Goal: Task Accomplishment & Management: Complete application form

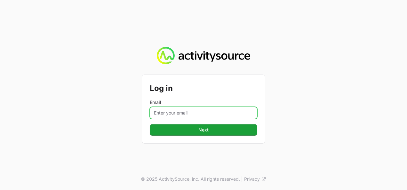
click at [175, 114] on input "Email" at bounding box center [204, 113] width 108 height 12
type input "[PERSON_NAME][EMAIL_ADDRESS][DOMAIN_NAME]"
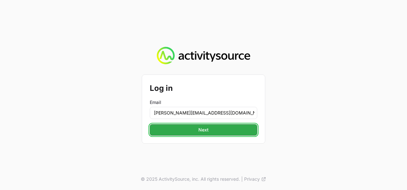
click at [197, 132] on button "Next" at bounding box center [204, 130] width 108 height 12
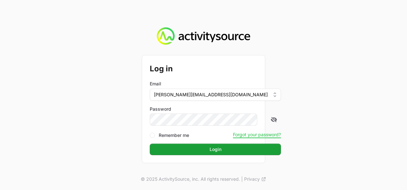
click at [207, 155] on div "Log in Email [PERSON_NAME][EMAIL_ADDRESS][DOMAIN_NAME] Password Remember me For…" at bounding box center [203, 108] width 123 height 107
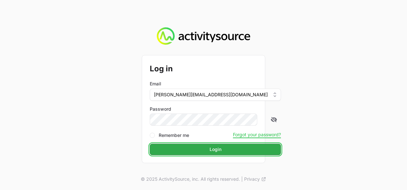
click at [206, 154] on button "Login" at bounding box center [215, 150] width 131 height 12
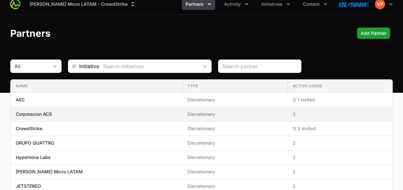
scroll to position [7, 0]
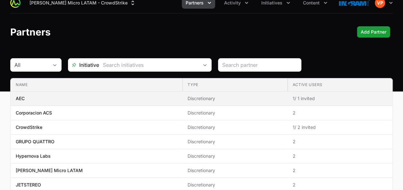
click at [156, 98] on span "AEC" at bounding box center [96, 98] width 161 height 6
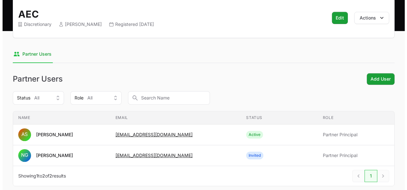
scroll to position [81, 0]
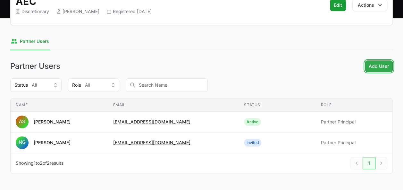
click at [374, 67] on span "Add User" at bounding box center [378, 66] width 20 height 8
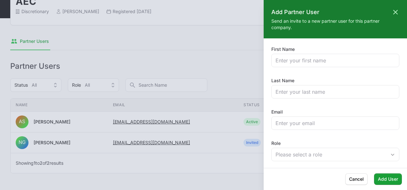
click at [286, 52] on label "First Name" at bounding box center [283, 49] width 23 height 6
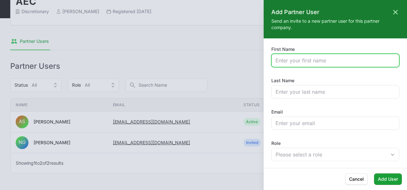
click at [286, 57] on input "First Name" at bounding box center [336, 61] width 120 height 8
type input "[PERSON_NAME]"
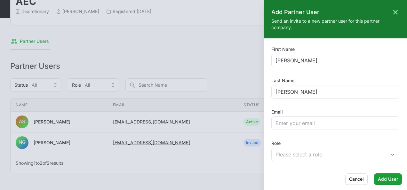
click at [308, 85] on div "Last Name [PERSON_NAME]" at bounding box center [336, 88] width 128 height 21
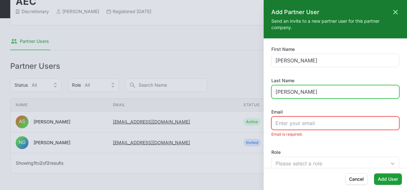
click at [305, 90] on input "[PERSON_NAME]" at bounding box center [336, 92] width 120 height 8
type input "[PERSON_NAME]"
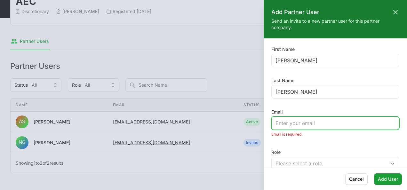
paste input "[PERSON_NAME][EMAIL_ADDRESS][DOMAIN_NAME]"
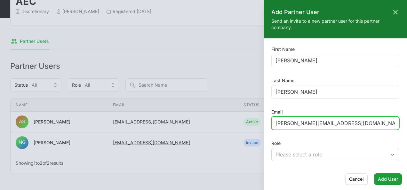
type input "[PERSON_NAME][EMAIL_ADDRESS][DOMAIN_NAME]"
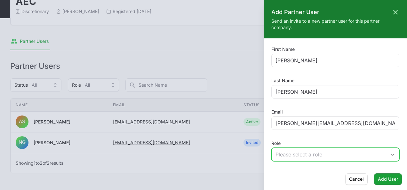
click at [292, 156] on div "Please select a role" at bounding box center [331, 155] width 111 height 8
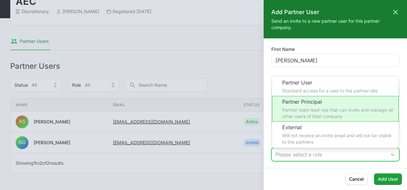
click at [311, 108] on li "Partner Principal Partner team lead role that can invite and manage all other u…" at bounding box center [335, 109] width 127 height 26
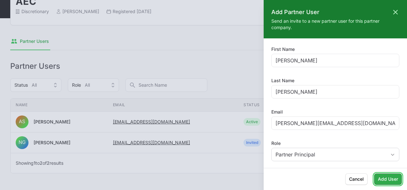
click at [388, 182] on span "Add User" at bounding box center [388, 180] width 20 height 8
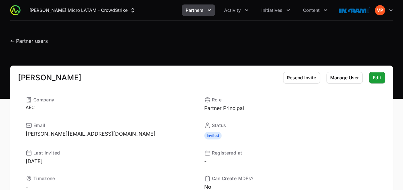
click at [199, 12] on span "Partners" at bounding box center [194, 10] width 18 height 6
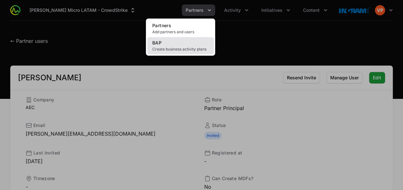
click at [171, 50] on span "Create business activity plans" at bounding box center [180, 49] width 56 height 5
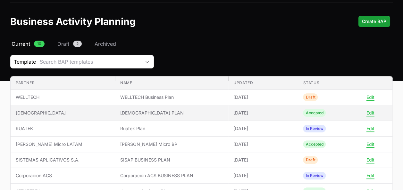
scroll to position [18, 0]
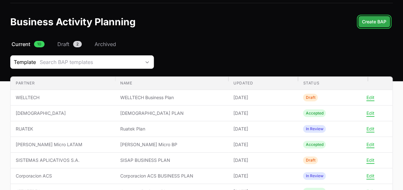
click at [373, 17] on button "Create BAP" at bounding box center [374, 22] width 32 height 12
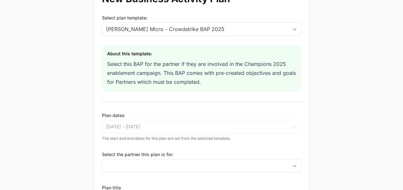
scroll to position [53, 0]
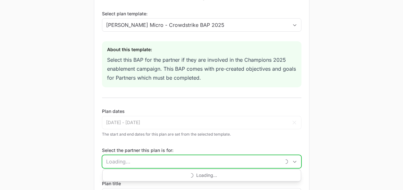
click at [163, 156] on input "Select the partner this plan is for:" at bounding box center [191, 161] width 178 height 13
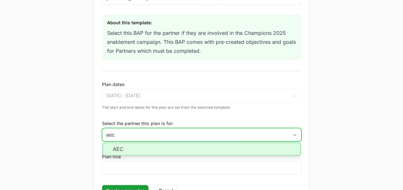
scroll to position [81, 0]
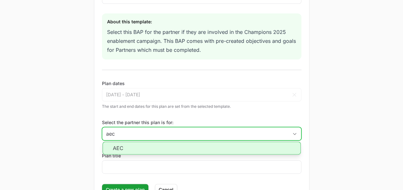
click at [158, 147] on li "AEC" at bounding box center [201, 148] width 198 height 13
type input "AEC"
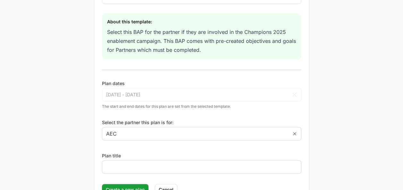
click at [134, 161] on div at bounding box center [201, 166] width 199 height 13
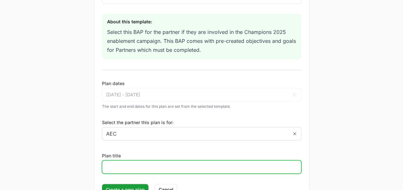
click at [128, 167] on input "Plan title" at bounding box center [201, 167] width 191 height 8
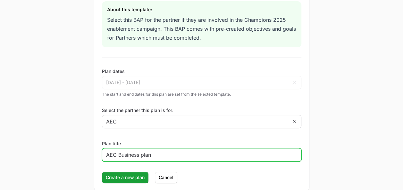
scroll to position [93, 0]
type input "AEC Business plan"
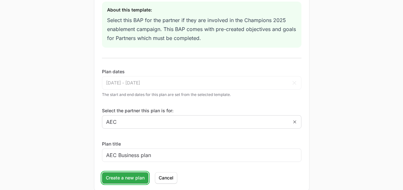
click at [127, 176] on span "Create a new plan" at bounding box center [125, 178] width 39 height 8
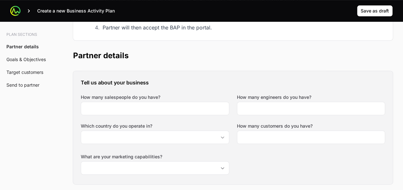
scroll to position [120, 0]
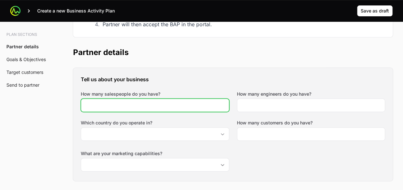
click at [156, 107] on input "How many salespeople do you have?" at bounding box center [155, 106] width 140 height 8
type input "7"
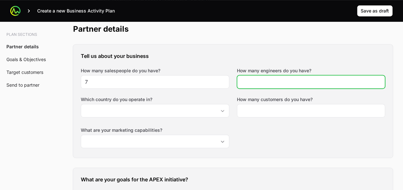
scroll to position [144, 0]
type input "8"
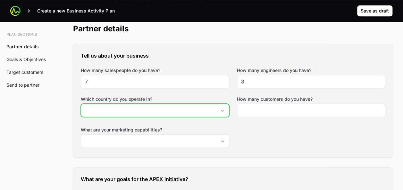
click at [168, 108] on input "Which country do you operate in?" at bounding box center [148, 110] width 135 height 13
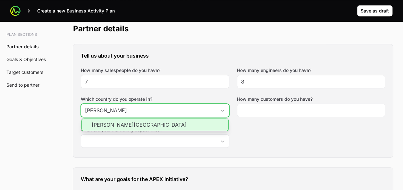
click at [167, 124] on li "[PERSON_NAME][GEOGRAPHIC_DATA]" at bounding box center [154, 124] width 147 height 13
type input "[PERSON_NAME][GEOGRAPHIC_DATA]"
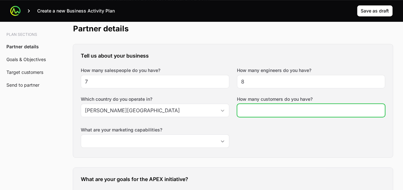
click at [261, 108] on input "How many customers do you have?" at bounding box center [311, 111] width 140 height 8
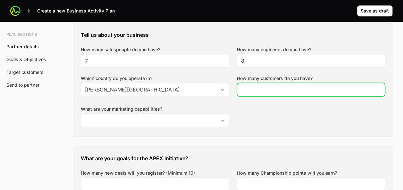
scroll to position [166, 0]
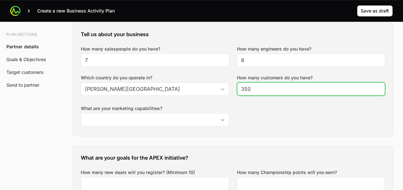
type input "350"
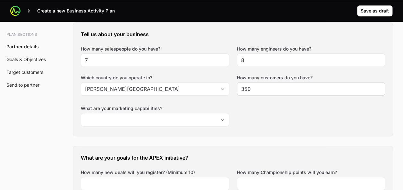
click at [261, 108] on div "Tell us about your business How many salespeople do you have? 7 How many engine…" at bounding box center [232, 79] width 319 height 113
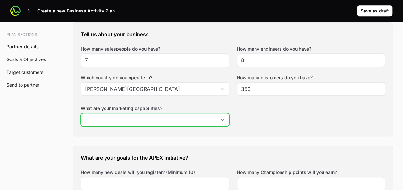
click at [188, 119] on input "What are your marketing capabilities?" at bounding box center [148, 119] width 135 height 13
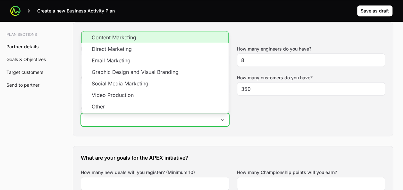
click at [161, 35] on li "Content Marketing" at bounding box center [154, 37] width 147 height 12
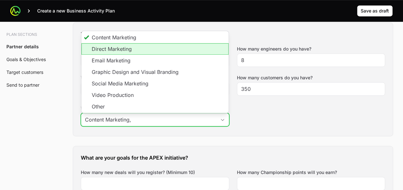
click at [159, 47] on li "Direct Marketing" at bounding box center [154, 49] width 147 height 12
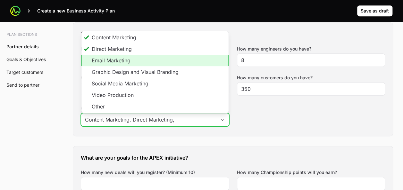
click at [154, 62] on li "Email Marketing" at bounding box center [154, 61] width 147 height 12
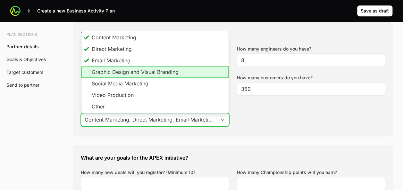
click at [151, 69] on li "Graphic Design and Visual Branding" at bounding box center [154, 72] width 147 height 12
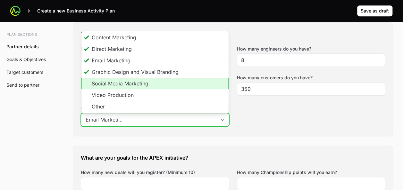
click at [144, 85] on li "Social Media Marketing" at bounding box center [154, 84] width 147 height 12
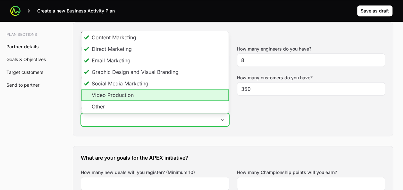
click at [140, 91] on li "Video Production" at bounding box center [154, 95] width 147 height 12
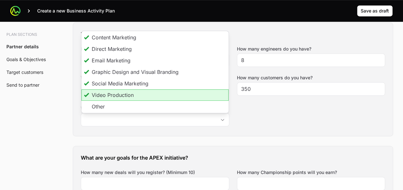
type input "Content Marketing, Direct Marketing, Email Marketing, Graphic Design and Visual…"
click at [250, 104] on div "Tell us about your business How many salespeople do you have? 7 How many engine…" at bounding box center [232, 79] width 319 height 113
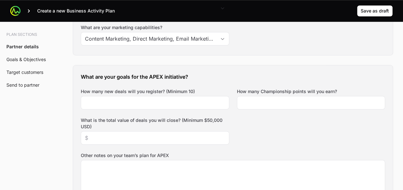
scroll to position [248, 0]
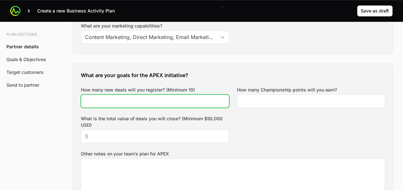
click at [151, 104] on input "How many new deals will you register? (Minimum 10)" at bounding box center [155, 101] width 140 height 8
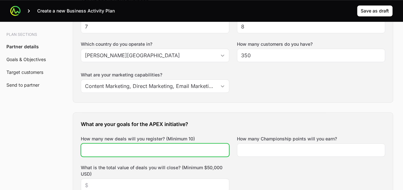
scroll to position [201, 0]
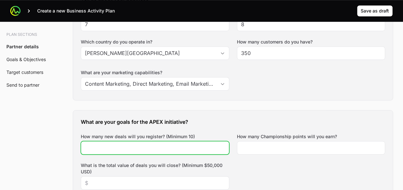
click at [138, 148] on input "How many new deals will you register? (Minimum 10)" at bounding box center [155, 148] width 140 height 8
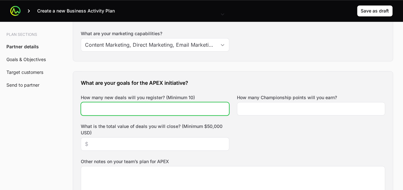
scroll to position [242, 0]
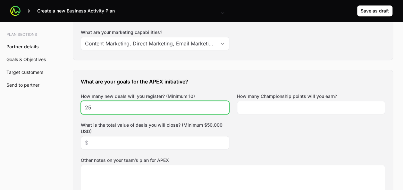
type input "25"
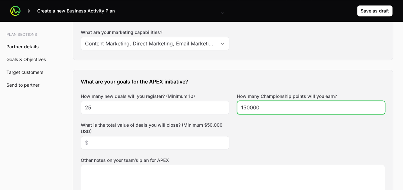
type input "150000"
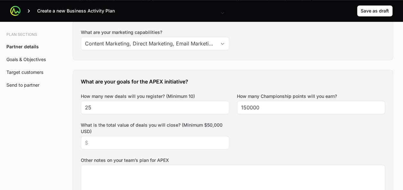
click at [253, 119] on div "What are your goals for the APEX initiative? How many new deals will you regist…" at bounding box center [232, 156] width 319 height 172
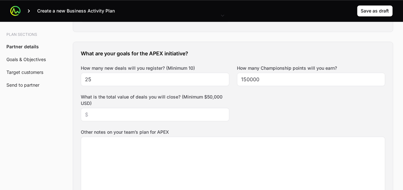
scroll to position [271, 0]
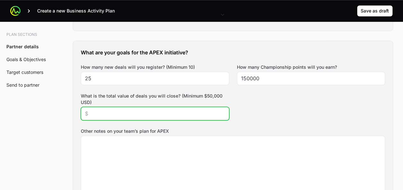
click at [136, 110] on input "What is the total value of deals you will close? (Minimum $50,000 USD)" at bounding box center [155, 114] width 140 height 8
type input "$75,000"
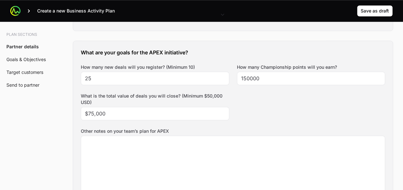
click at [264, 98] on div "What are your goals for the APEX initiative? How many new deals will you regist…" at bounding box center [232, 127] width 319 height 172
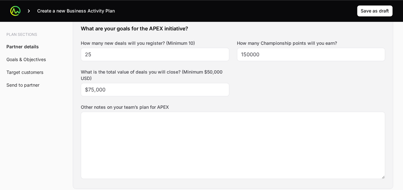
scroll to position [298, 0]
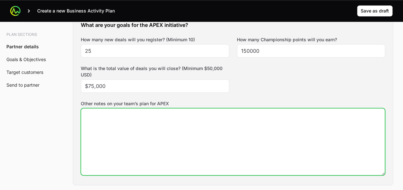
click at [192, 133] on textarea "Other notes on your team’s plan for APEX" at bounding box center [232, 142] width 303 height 67
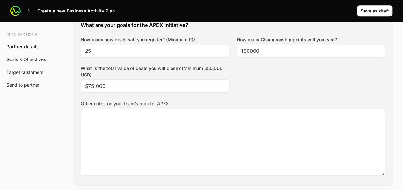
click at [254, 84] on div "What are your goals for the APEX initiative? How many new deals will you regist…" at bounding box center [232, 99] width 319 height 172
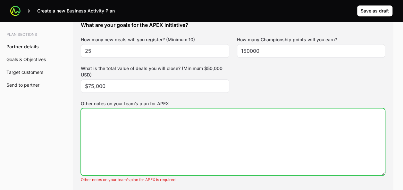
click at [173, 133] on textarea "Other notes on your team’s plan for APEX" at bounding box center [232, 142] width 303 height 67
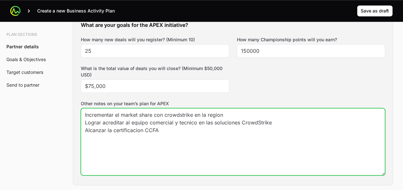
click at [203, 145] on textarea "Incrementar el market share con crowdstrike en la region Lograr acreditar al eq…" at bounding box center [232, 142] width 303 height 67
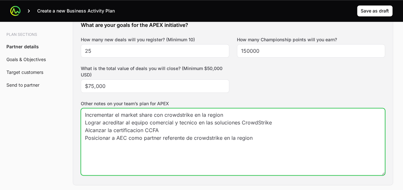
drag, startPoint x: 175, startPoint y: 137, endPoint x: 205, endPoint y: 132, distance: 30.5
click at [205, 132] on textarea "Incrementar el market share con crowdstrike en la region Lograr acreditar al eq…" at bounding box center [232, 142] width 303 height 67
click at [261, 138] on textarea "Incrementar el market share con crowdstrike en la region Lograr acreditar al eq…" at bounding box center [232, 142] width 303 height 67
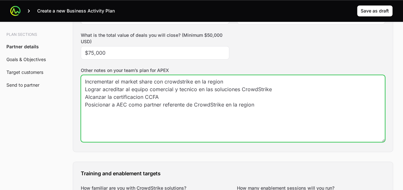
scroll to position [332, 0]
type textarea "Incrementar el market share con crowdstrike en la region Lograr acreditar al eq…"
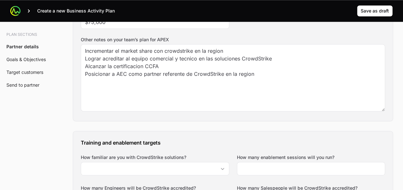
scroll to position [379, 0]
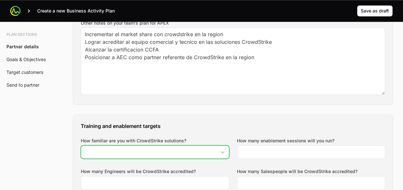
click at [130, 150] on input "How familiar are you with CrowdStrike solutions?" at bounding box center [148, 152] width 135 height 13
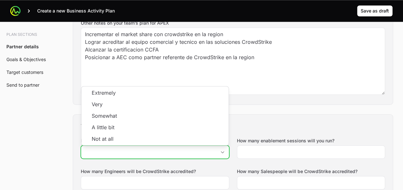
scroll to position [396, 0]
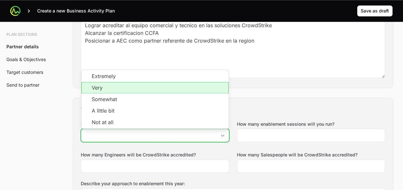
click at [170, 82] on li "Very" at bounding box center [154, 88] width 147 height 12
type input "Very"
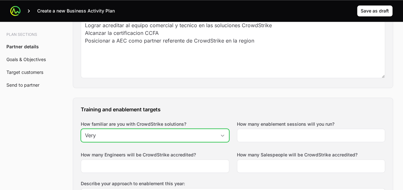
click at [223, 135] on div "Open" at bounding box center [222, 135] width 13 height 13
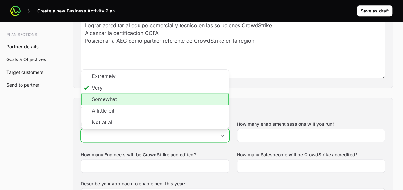
click at [172, 98] on li "Somewhat" at bounding box center [154, 100] width 147 height 12
type input "Somewhat"
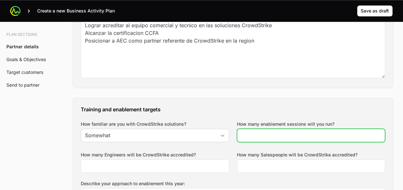
click at [262, 134] on input "How many enablement sessions will you run?" at bounding box center [311, 136] width 140 height 8
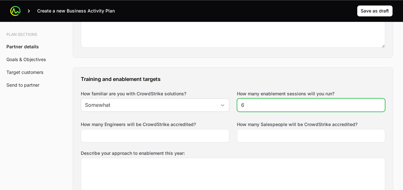
scroll to position [434, 0]
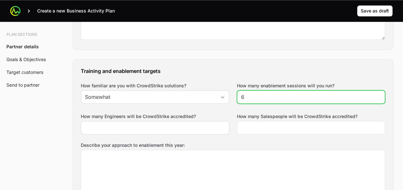
type input "6"
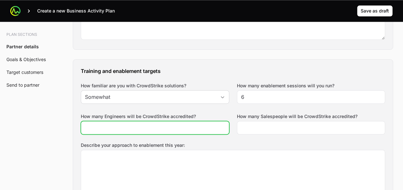
click at [157, 128] on input "How many Engineers will be CrowdStrike accredited?" at bounding box center [155, 128] width 140 height 8
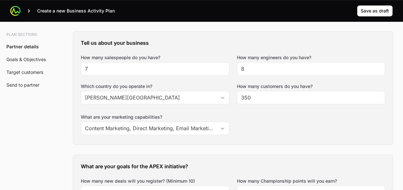
scroll to position [157, 0]
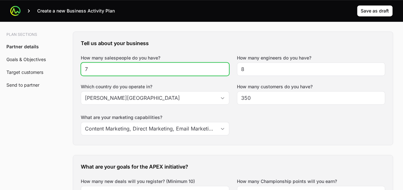
click at [128, 69] on input "7" at bounding box center [155, 69] width 140 height 8
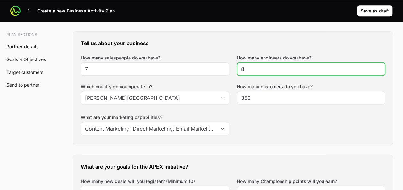
click at [265, 71] on input "8" at bounding box center [311, 69] width 140 height 8
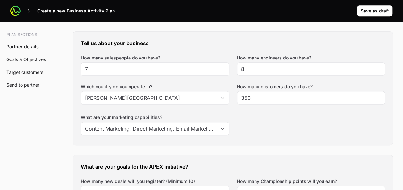
click at [262, 131] on div "Tell us about your business How many salespeople do you have? 7 How many engine…" at bounding box center [232, 88] width 319 height 113
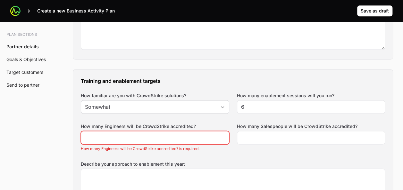
scroll to position [425, 0]
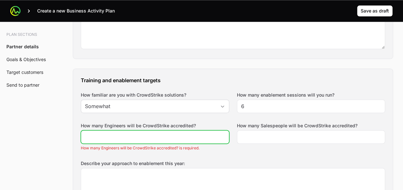
click at [159, 133] on input "How many Engineers will be CrowdStrike accredited?" at bounding box center [155, 137] width 140 height 8
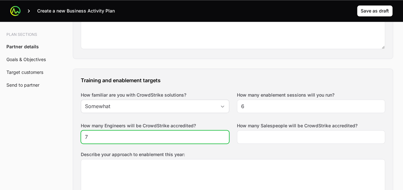
type input "7"
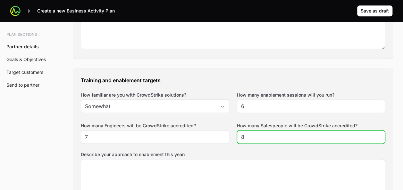
type input "8"
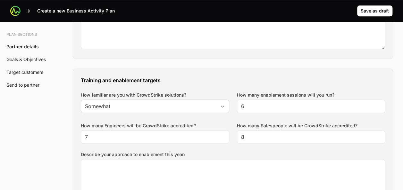
click at [214, 115] on div "Training and enablement targets How familiar are you with CrowdStrike solutions…" at bounding box center [232, 152] width 319 height 167
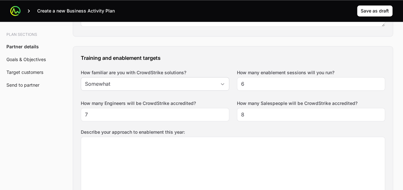
scroll to position [451, 0]
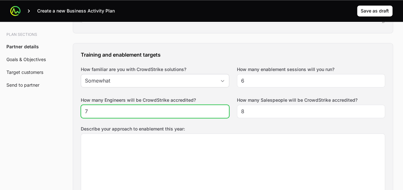
click at [136, 110] on input "7" at bounding box center [155, 112] width 140 height 8
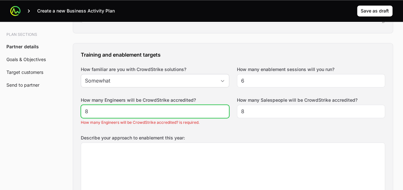
type input "8"
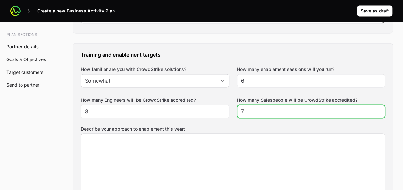
type input "7"
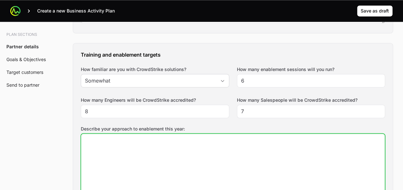
click at [138, 147] on textarea "Describe your approach to enablement this year:" at bounding box center [232, 167] width 303 height 67
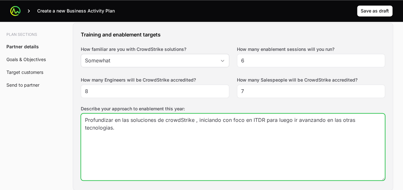
scroll to position [471, 0]
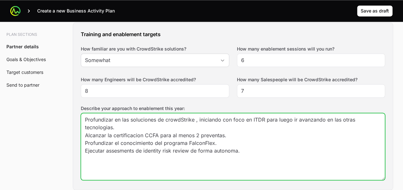
type textarea "Profundizar en las soluciones de crowdStrike , iniciando con foco en ITDR para …"
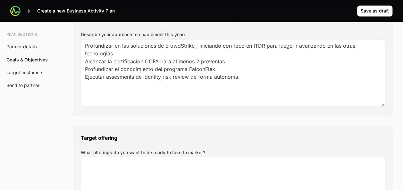
scroll to position [561, 0]
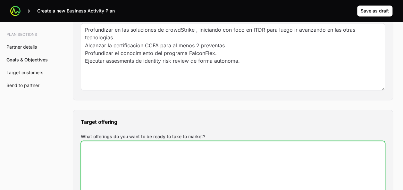
click at [125, 159] on textarea "What offerings do you want to be ready to take to market?" at bounding box center [232, 174] width 303 height 67
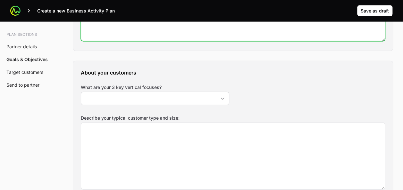
scroll to position [732, 0]
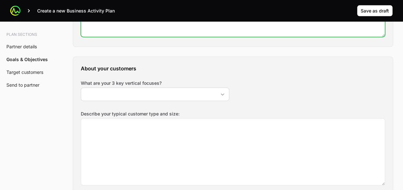
type textarea "EDR, XDR, ITDR"
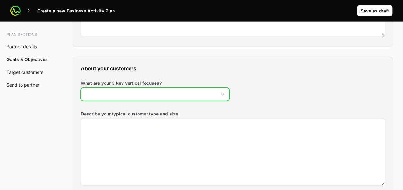
click at [224, 95] on div "Open" at bounding box center [222, 94] width 13 height 13
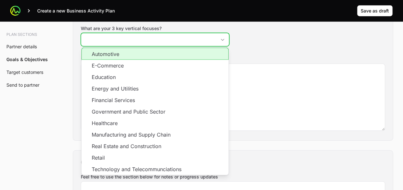
scroll to position [788, 0]
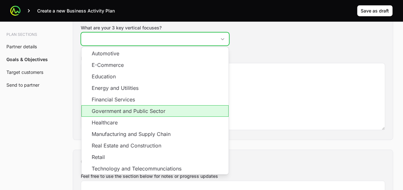
click at [144, 111] on li "Government and Public Sector" at bounding box center [154, 111] width 147 height 12
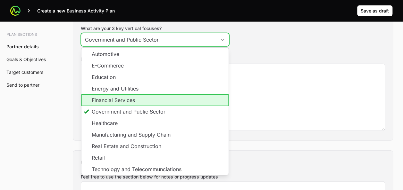
click at [135, 99] on li "Financial Services" at bounding box center [154, 100] width 147 height 12
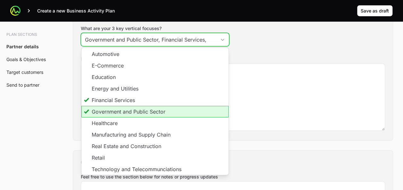
scroll to position [12, 0]
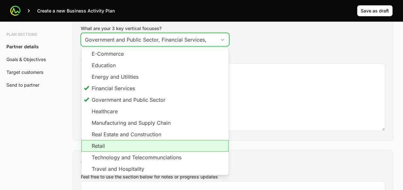
click at [126, 145] on li "Retail" at bounding box center [154, 146] width 147 height 12
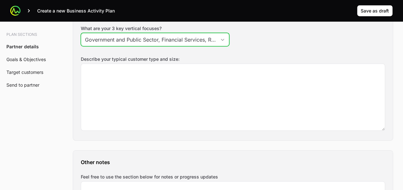
scroll to position [0, 7]
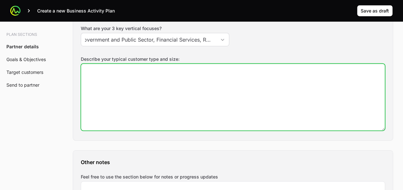
type input "Government and Public Sector, Financial Services, Retail"
click at [219, 95] on textarea "Describe your typical customer type and size:" at bounding box center [232, 97] width 303 height 67
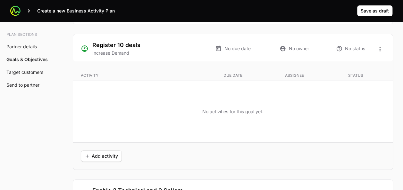
scroll to position [1214, 0]
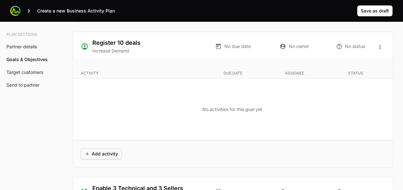
type textarea "Promedio de clientes alrededor de 75 empleados."
click at [106, 150] on span "Add activity" at bounding box center [101, 154] width 33 height 8
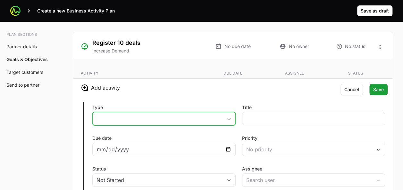
click at [110, 115] on button "placeholder" at bounding box center [164, 118] width 143 height 13
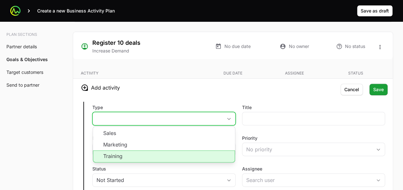
click at [116, 151] on li "Training" at bounding box center [164, 157] width 142 height 12
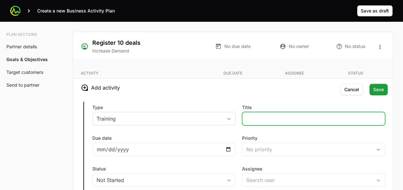
click at [254, 115] on input "Title" at bounding box center [313, 119] width 135 height 8
type input "Webinar ITDR"
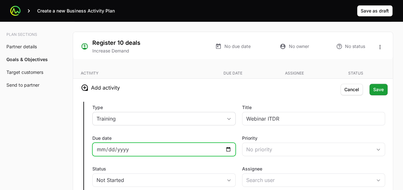
click at [230, 146] on input "Due date" at bounding box center [163, 150] width 135 height 8
type input "[DATE]"
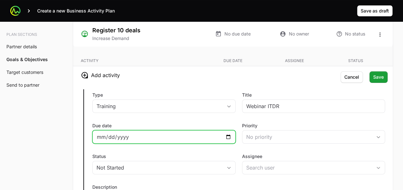
scroll to position [1227, 0]
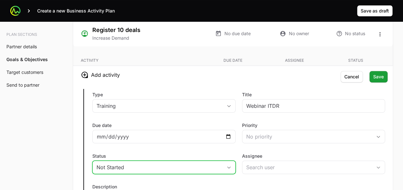
click at [163, 164] on div "Not Started" at bounding box center [159, 168] width 126 height 8
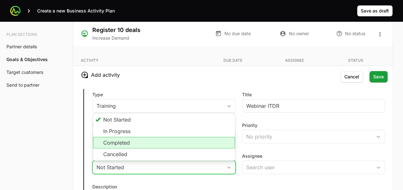
click at [136, 137] on li "Completed" at bounding box center [164, 143] width 142 height 12
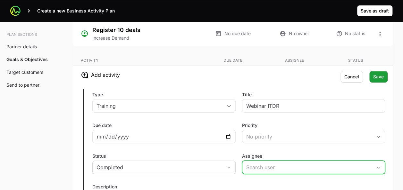
click at [259, 164] on input "Assignee" at bounding box center [307, 167] width 130 height 13
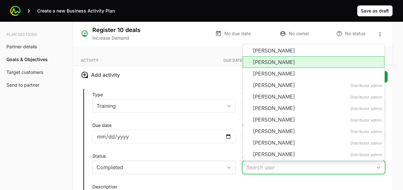
click at [265, 58] on li "[PERSON_NAME]" at bounding box center [313, 62] width 142 height 12
type input "[PERSON_NAME]"
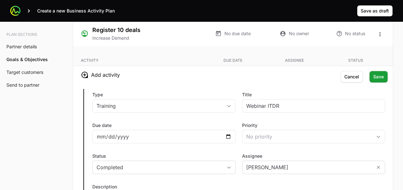
click at [225, 116] on div "Type Training Title Webinar ITDR Due date [DATE] Priority No priority Status Co…" at bounding box center [232, 159] width 319 height 150
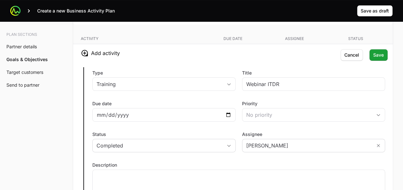
scroll to position [1249, 0]
click at [376, 56] on button "Save" at bounding box center [378, 55] width 18 height 12
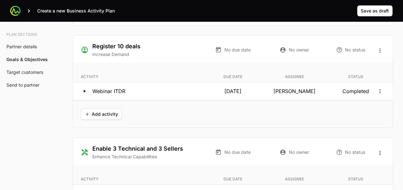
scroll to position [1208, 0]
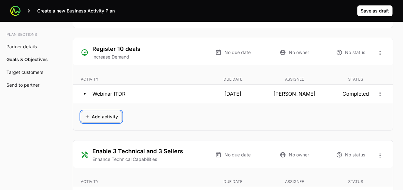
click at [101, 111] on button "Add activity" at bounding box center [101, 117] width 41 height 12
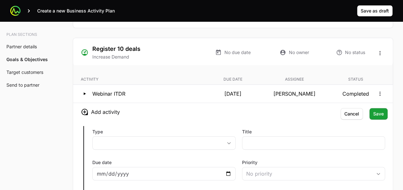
scroll to position [1212, 0]
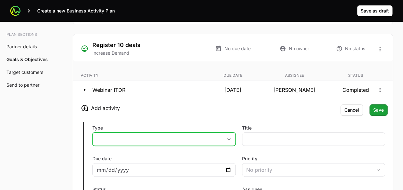
click at [140, 137] on button "placeholder" at bounding box center [164, 139] width 143 height 13
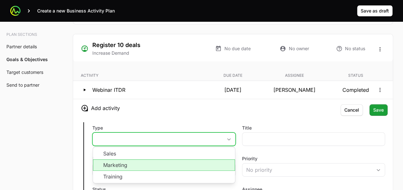
click at [134, 164] on li "Marketing" at bounding box center [164, 165] width 142 height 12
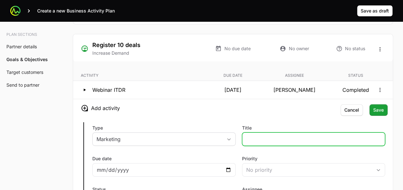
click at [249, 135] on input "Title" at bounding box center [313, 139] width 135 height 8
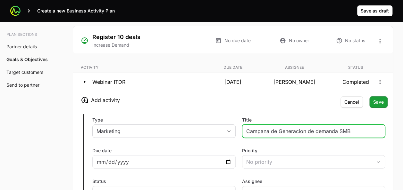
scroll to position [1229, 0]
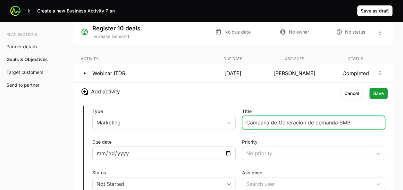
type input "Campana de Generacion de demanda SMB"
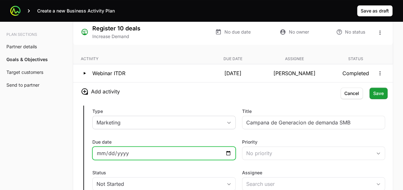
click at [227, 151] on input "Due date" at bounding box center [163, 154] width 135 height 8
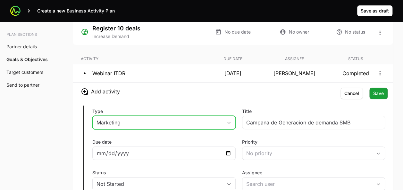
type input "[DATE]"
drag, startPoint x: 168, startPoint y: 100, endPoint x: 117, endPoint y: 118, distance: 54.4
click at [117, 119] on div "Marketing" at bounding box center [159, 123] width 126 height 8
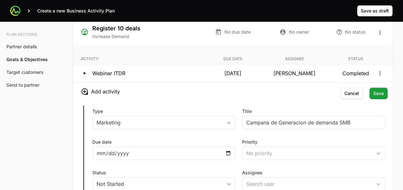
click at [176, 102] on div "Type Marketing Title Campana de Generacion de demanda SMB Due date [DATE] Prior…" at bounding box center [232, 176] width 319 height 150
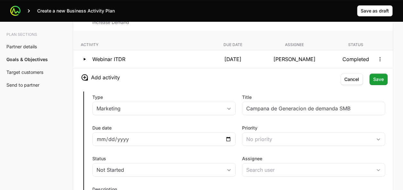
scroll to position [1243, 0]
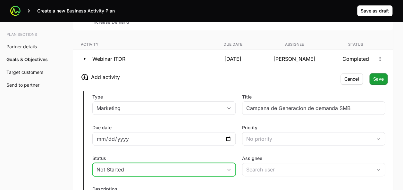
click at [186, 166] on div "Not Started" at bounding box center [159, 170] width 126 height 8
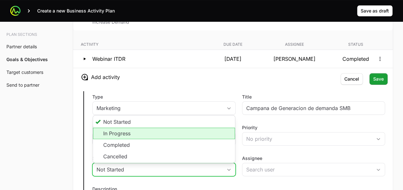
click at [171, 133] on li "In Progress" at bounding box center [164, 134] width 142 height 12
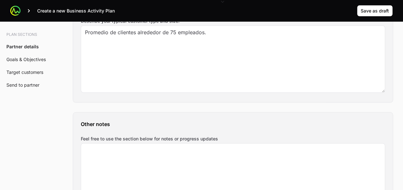
scroll to position [765, 0]
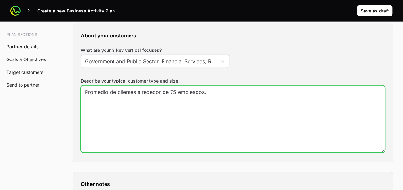
click at [174, 89] on textarea "Promedio de clientes alrededor de 75 empleados." at bounding box center [232, 119] width 303 height 67
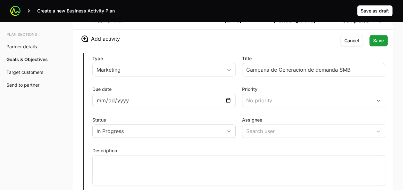
scroll to position [1282, 0]
type textarea "Promedio de clientes alrededor de 200 empleados."
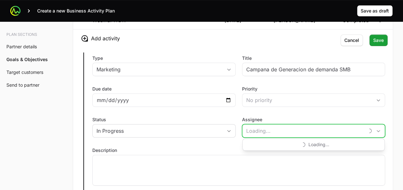
click at [252, 127] on input "Assignee" at bounding box center [303, 131] width 122 height 13
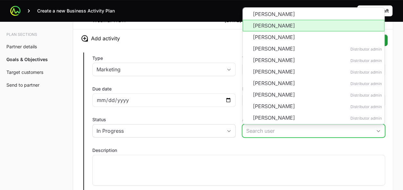
click at [271, 20] on li "[PERSON_NAME]" at bounding box center [313, 26] width 142 height 12
type input "[PERSON_NAME]"
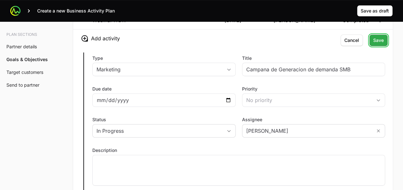
click at [374, 37] on span "Save" at bounding box center [378, 41] width 11 height 8
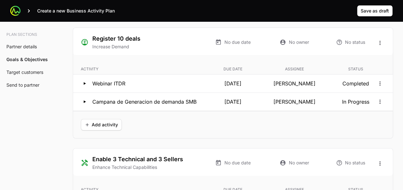
scroll to position [1218, 0]
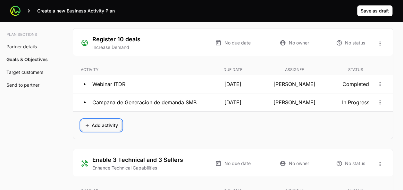
click at [100, 123] on span "Add activity" at bounding box center [101, 126] width 33 height 8
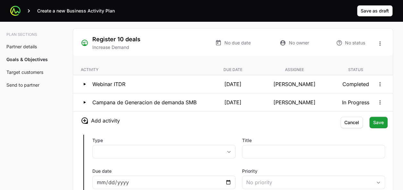
scroll to position [1240, 0]
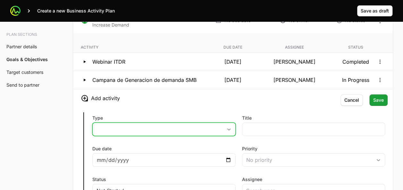
click at [159, 127] on button "placeholder" at bounding box center [164, 129] width 143 height 13
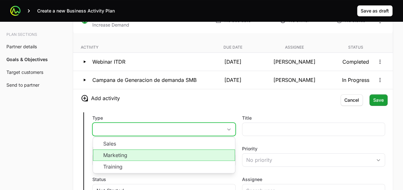
click at [150, 155] on li "Marketing" at bounding box center [164, 156] width 142 height 12
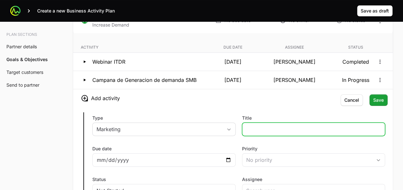
click at [248, 128] on input "Title" at bounding box center [313, 130] width 135 height 8
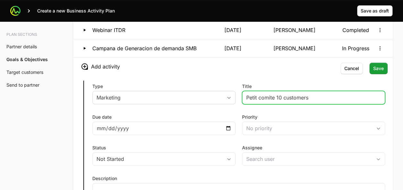
scroll to position [1272, 0]
type input "Petit comite 10 customers"
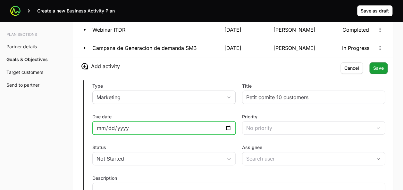
click at [229, 125] on input "Due date" at bounding box center [163, 128] width 135 height 8
type input "[DATE]"
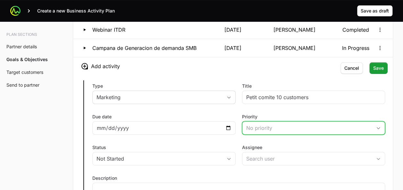
click at [263, 126] on div "No priority" at bounding box center [309, 128] width 126 height 8
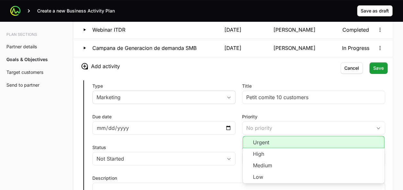
click at [192, 114] on div "Due date [DATE]" at bounding box center [163, 124] width 143 height 21
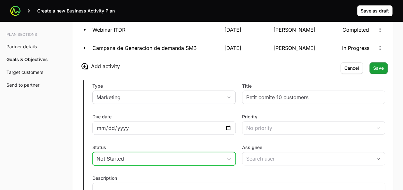
click at [205, 155] on div "Not Started" at bounding box center [159, 159] width 126 height 8
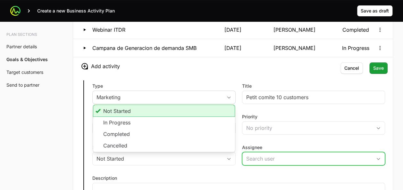
click at [250, 154] on input "Assignee" at bounding box center [307, 158] width 130 height 13
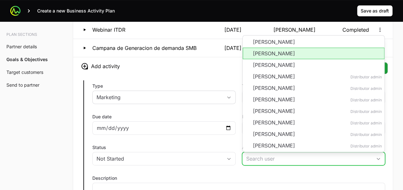
click at [264, 53] on li "[PERSON_NAME]" at bounding box center [313, 54] width 142 height 12
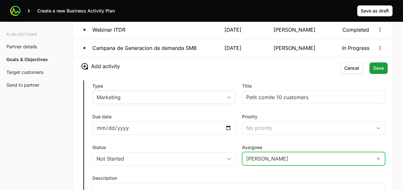
type input "[PERSON_NAME]"
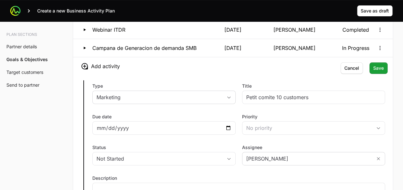
click at [218, 75] on div "Type Marketing Title Petit comite 10 customers Due date [DATE] Priority No prio…" at bounding box center [232, 150] width 319 height 150
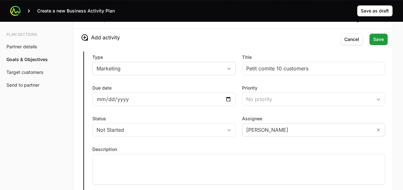
scroll to position [1302, 0]
click at [377, 39] on span "Save" at bounding box center [378, 39] width 11 height 8
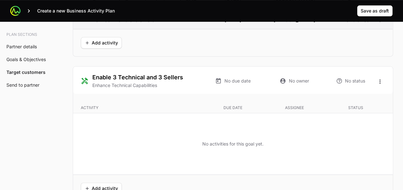
scroll to position [1326, 0]
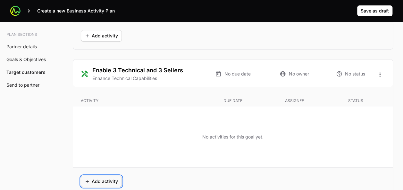
click at [97, 178] on span "Add activity" at bounding box center [101, 182] width 33 height 8
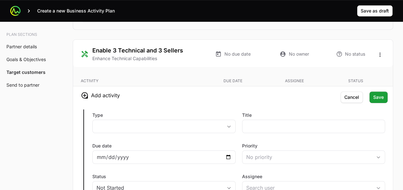
scroll to position [1365, 0]
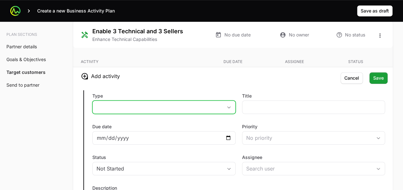
click at [182, 107] on button "placeholder" at bounding box center [164, 107] width 143 height 13
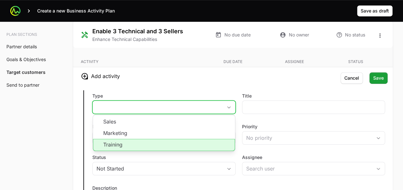
click at [171, 139] on li "Training" at bounding box center [164, 145] width 142 height 12
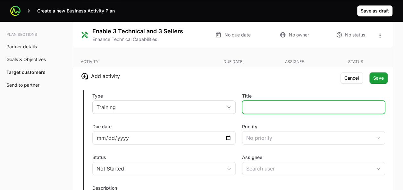
click at [255, 103] on input "Title" at bounding box center [313, 107] width 135 height 8
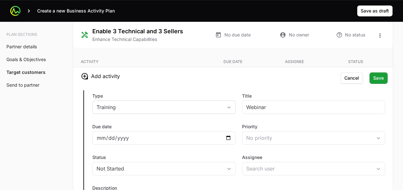
click at [218, 94] on label "Type" at bounding box center [163, 96] width 143 height 6
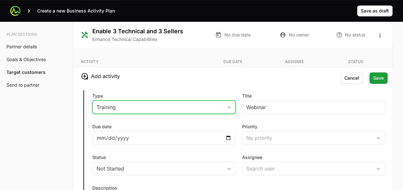
click at [218, 101] on button "Training" at bounding box center [164, 107] width 143 height 13
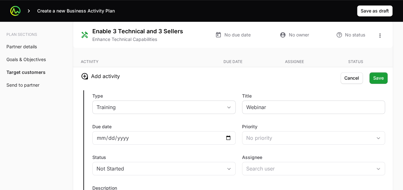
click at [282, 101] on div "Webinar" at bounding box center [313, 107] width 143 height 13
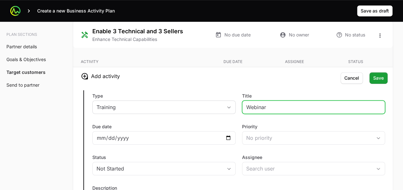
click at [276, 105] on input "Webinar" at bounding box center [313, 107] width 135 height 8
click at [291, 103] on input "Webinar ITDR Comercial y tecnico" at bounding box center [313, 107] width 135 height 8
type input "Webinar ITDR tecnico con assessment"
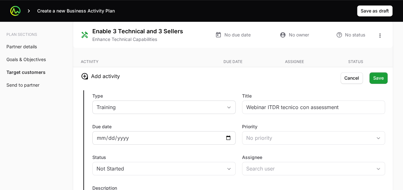
click at [233, 131] on div at bounding box center [163, 137] width 143 height 13
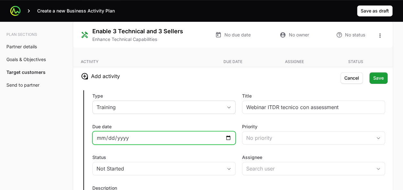
click at [228, 134] on input "Due date" at bounding box center [163, 138] width 135 height 8
type input "[DATE]"
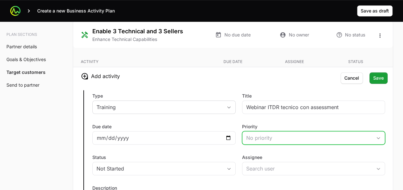
click at [257, 134] on div "No priority" at bounding box center [309, 138] width 126 height 8
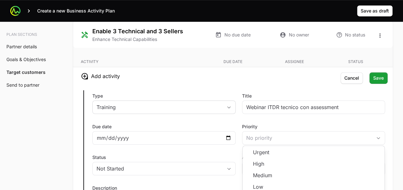
click at [231, 118] on div "Type Training Title Webinar ITDR tecnico con assessment Due date [DATE] Priorit…" at bounding box center [232, 160] width 319 height 150
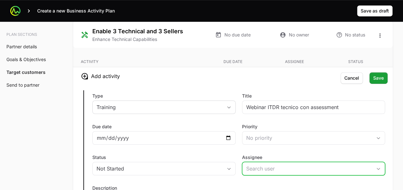
click at [255, 165] on input "Assignee" at bounding box center [307, 168] width 130 height 13
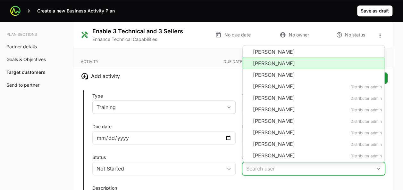
click at [260, 59] on li "[PERSON_NAME]" at bounding box center [313, 64] width 142 height 12
type input "[PERSON_NAME]"
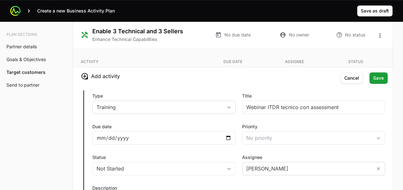
click at [226, 93] on label "Type" at bounding box center [163, 96] width 143 height 6
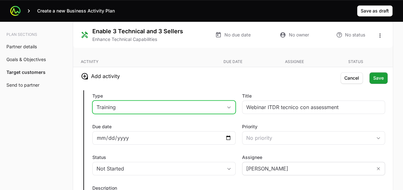
click at [226, 101] on button "Training" at bounding box center [164, 107] width 143 height 13
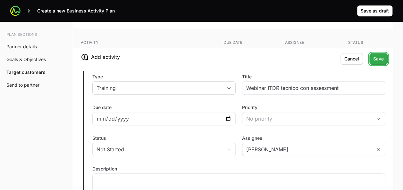
click at [377, 56] on span "Save" at bounding box center [378, 59] width 11 height 8
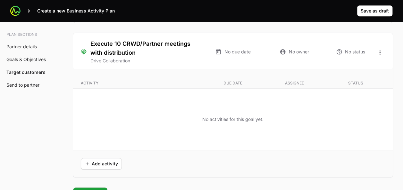
scroll to position [1456, 0]
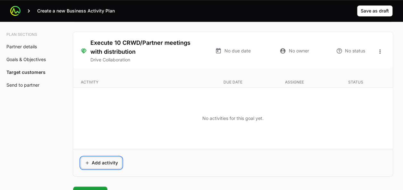
click at [96, 159] on span "Add activity" at bounding box center [101, 163] width 33 height 8
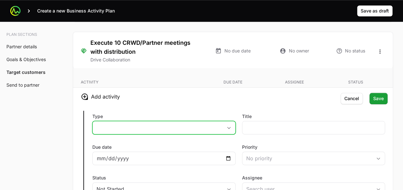
click at [118, 124] on button "placeholder" at bounding box center [164, 127] width 143 height 13
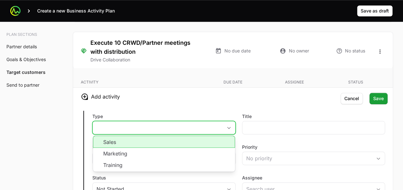
click at [122, 139] on li "Sales" at bounding box center [164, 142] width 142 height 12
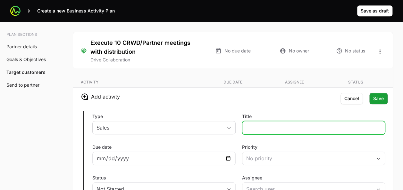
click at [264, 124] on input "Title" at bounding box center [313, 128] width 135 height 8
type input "Weekly meeting [PERSON_NAME]"
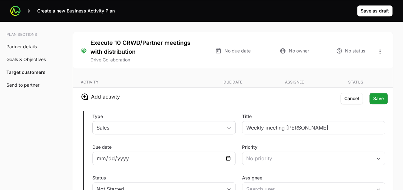
click at [200, 107] on div "Type Sales Title Weekly meeting [PERSON_NAME] Due date Priority No priority Sta…" at bounding box center [232, 181] width 319 height 150
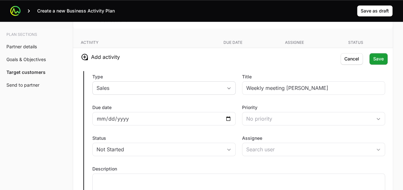
scroll to position [1504, 0]
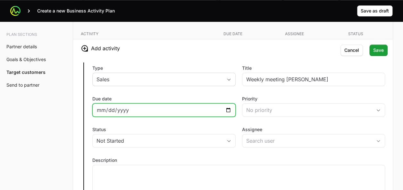
click at [228, 106] on input "Due date" at bounding box center [163, 110] width 135 height 8
type input "[DATE]"
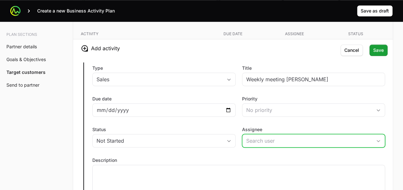
click at [257, 135] on input "Assignee" at bounding box center [307, 141] width 130 height 13
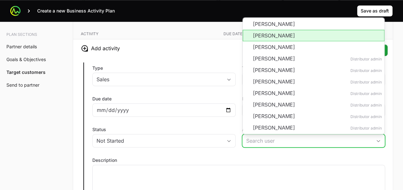
click at [272, 30] on li "[PERSON_NAME]" at bounding box center [313, 36] width 142 height 12
type input "[PERSON_NAME]"
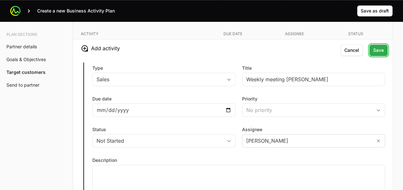
click at [375, 47] on span "Save" at bounding box center [378, 50] width 11 height 8
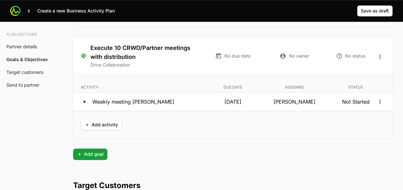
scroll to position [1440, 0]
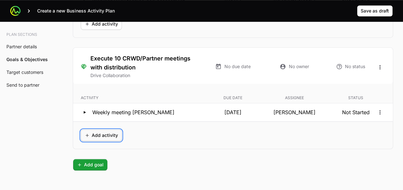
click at [97, 132] on span "Add activity" at bounding box center [101, 136] width 33 height 8
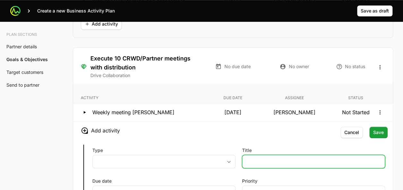
click at [253, 158] on input "Title" at bounding box center [313, 162] width 135 height 8
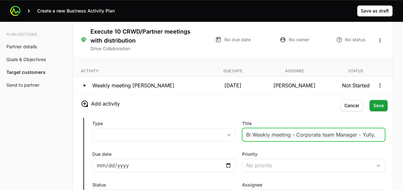
scroll to position [1468, 0]
type input "Bi Weekly meeting - Corporate team Manager - [PERSON_NAME]"
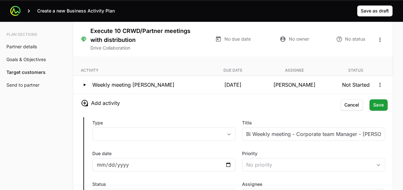
click at [289, 101] on h3 "Add activity" at bounding box center [232, 103] width 319 height 18
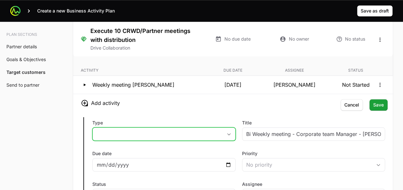
click at [172, 129] on button "placeholder" at bounding box center [164, 134] width 143 height 13
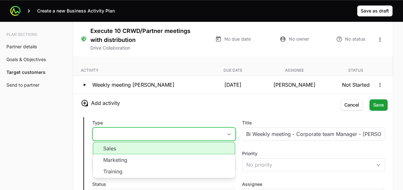
click at [146, 147] on li "Sales" at bounding box center [164, 148] width 142 height 12
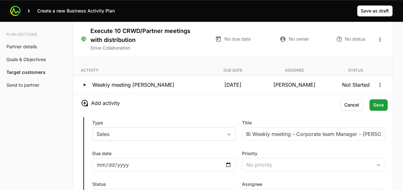
click at [196, 112] on div "Type Sales Title Bi Weekly meeting - Corporate team Manager - [PERSON_NAME] Due…" at bounding box center [232, 187] width 319 height 150
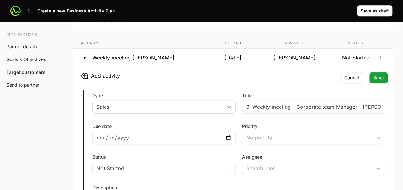
scroll to position [1495, 0]
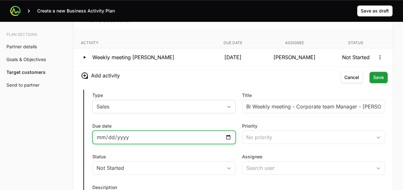
click at [231, 134] on input "Due date" at bounding box center [163, 138] width 135 height 8
type input "[DATE]"
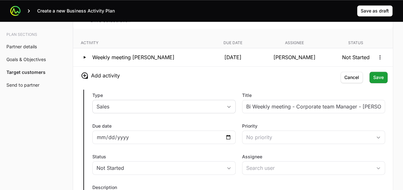
click at [196, 110] on div "Type Sales" at bounding box center [163, 103] width 143 height 23
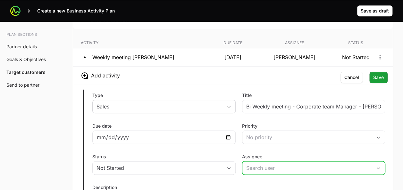
click at [260, 165] on input "Assignee" at bounding box center [307, 168] width 130 height 13
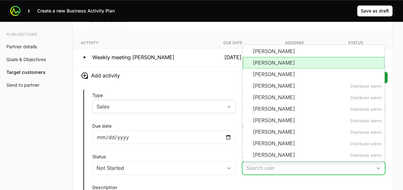
click at [250, 61] on li "[PERSON_NAME]" at bounding box center [313, 63] width 142 height 12
type input "[PERSON_NAME]"
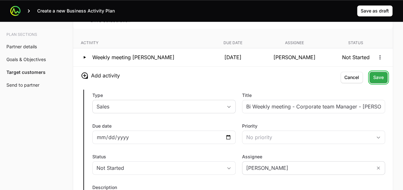
click at [381, 74] on span "Save" at bounding box center [378, 78] width 11 height 8
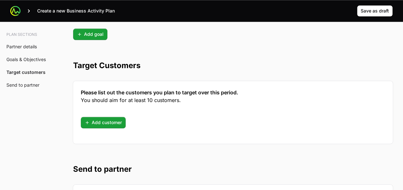
scroll to position [1597, 0]
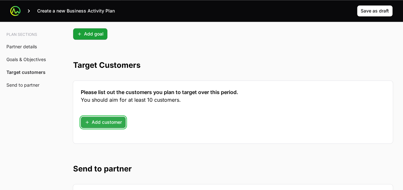
click at [103, 118] on span "Add customer" at bounding box center [103, 122] width 37 height 8
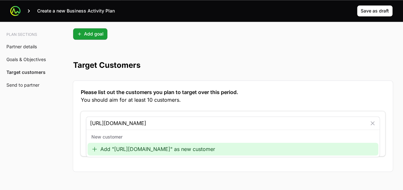
type input "[URL][DOMAIN_NAME]"
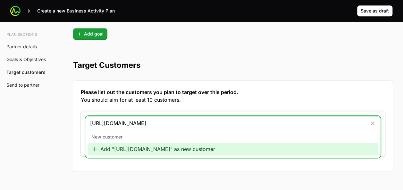
click at [136, 145] on div "Add "[URL][DOMAIN_NAME]" as new customer" at bounding box center [232, 149] width 290 height 13
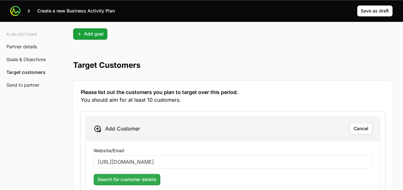
type input "[URL][DOMAIN_NAME]"
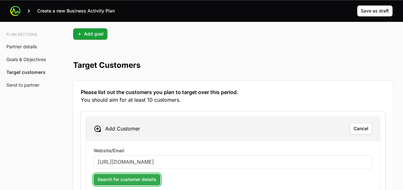
click at [123, 174] on button "Search for customer details" at bounding box center [127, 180] width 67 height 12
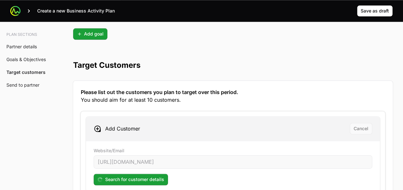
scroll to position [1629, 0]
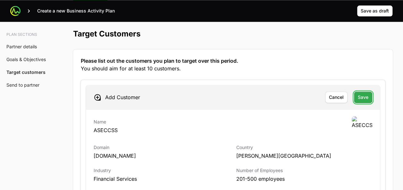
click at [364, 94] on span "Save" at bounding box center [362, 98] width 11 height 8
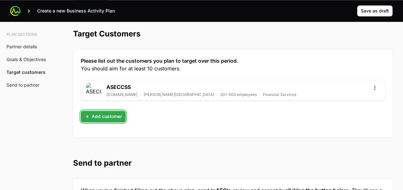
click at [101, 113] on span "Add customer" at bounding box center [103, 117] width 37 height 8
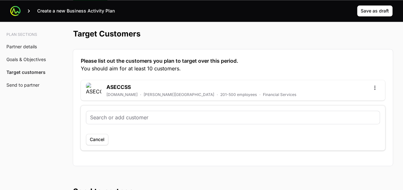
type input "2. Auto Mercado"
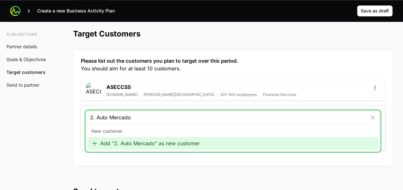
click at [116, 140] on div "Add "2. Auto Mercado" as new customer" at bounding box center [232, 143] width 290 height 13
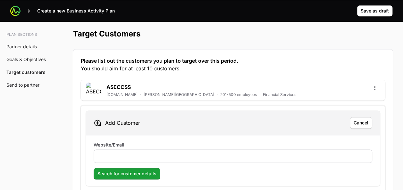
click at [108, 155] on div at bounding box center [233, 156] width 278 height 13
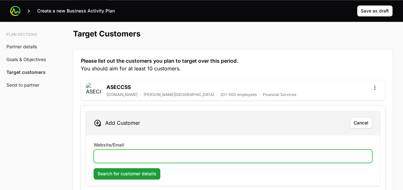
click at [110, 152] on input "Website/Email" at bounding box center [233, 156] width 270 height 8
paste input "[URL][DOMAIN_NAME]"
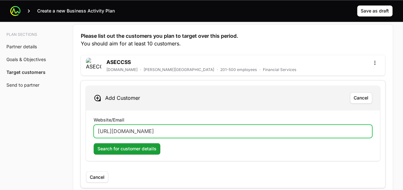
scroll to position [1654, 0]
type input "[URL][DOMAIN_NAME]"
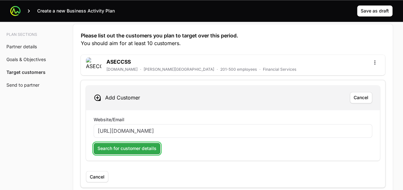
click at [133, 145] on span "Search for customer details" at bounding box center [126, 149] width 59 height 8
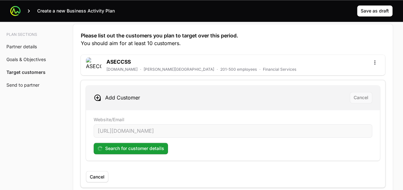
scroll to position [1674, 0]
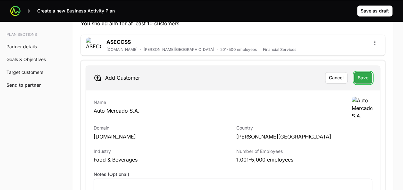
click at [366, 74] on span "Save" at bounding box center [362, 78] width 11 height 8
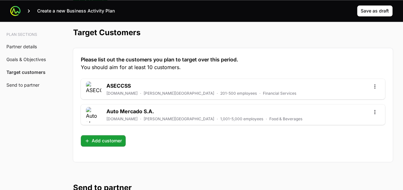
scroll to position [1630, 0]
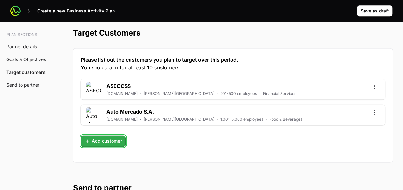
click at [97, 138] on span "Add customer" at bounding box center [103, 141] width 37 height 8
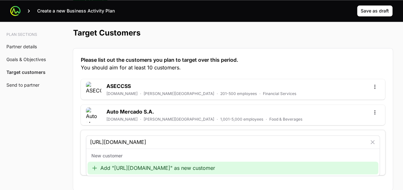
type input "[URL][DOMAIN_NAME]"
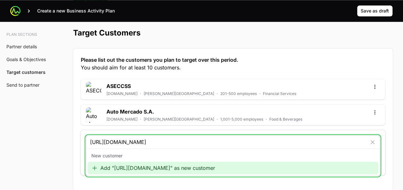
click at [127, 163] on div "Add "[URL][DOMAIN_NAME]" as new customer" at bounding box center [232, 168] width 290 height 13
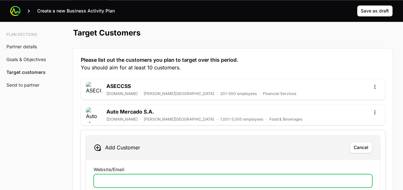
click at [103, 177] on input "Website/Email" at bounding box center [233, 181] width 270 height 8
paste input "[URL][DOMAIN_NAME]"
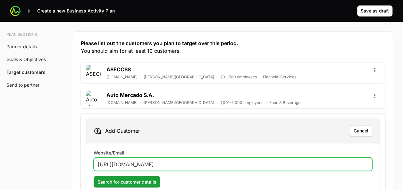
scroll to position [1649, 0]
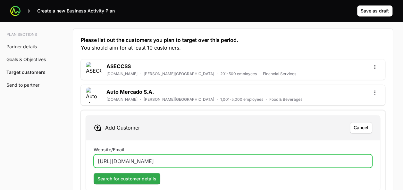
type input "[URL][DOMAIN_NAME]"
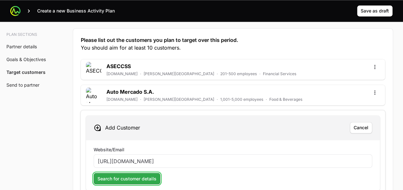
click at [118, 175] on span "Search for customer details" at bounding box center [126, 179] width 59 height 8
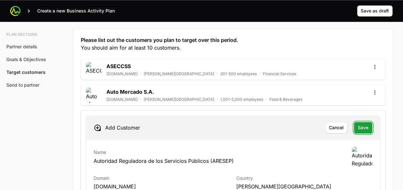
click at [364, 124] on span "Save" at bounding box center [362, 128] width 11 height 8
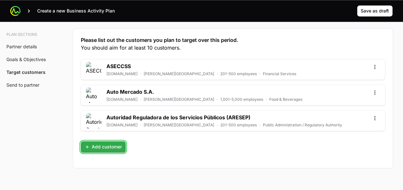
click at [104, 143] on span "Add customer" at bounding box center [103, 147] width 37 height 8
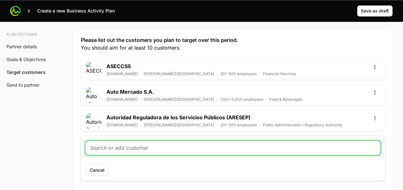
paste input "[URL][DOMAIN_NAME]"
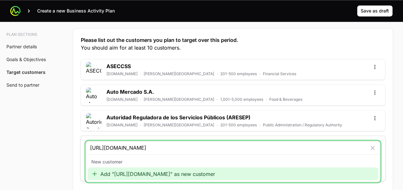
type input "[URL][DOMAIN_NAME]"
click at [207, 171] on div "Add "[URL][DOMAIN_NAME]" as new customer" at bounding box center [232, 173] width 290 height 13
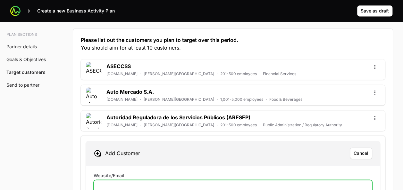
click at [117, 183] on input "Website/Email" at bounding box center [233, 187] width 270 height 8
paste input "[URL][DOMAIN_NAME]"
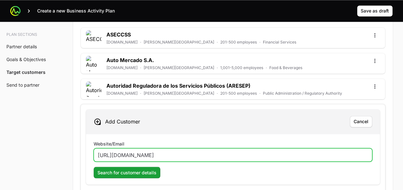
scroll to position [1681, 0]
type input "[URL][DOMAIN_NAME]"
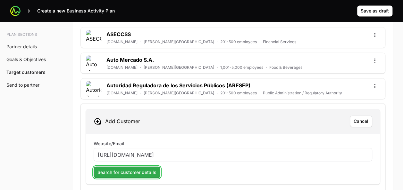
click at [125, 168] on span "Search for customer details" at bounding box center [126, 172] width 59 height 8
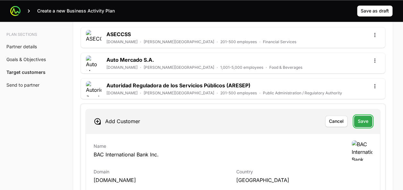
click at [360, 118] on span "Save" at bounding box center [362, 122] width 11 height 8
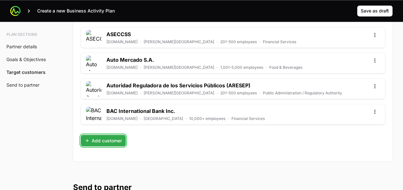
click at [102, 137] on span "Add customer" at bounding box center [103, 141] width 37 height 8
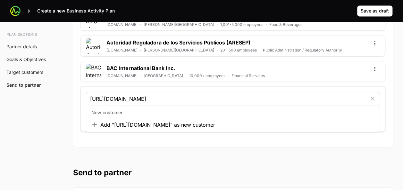
scroll to position [1726, 0]
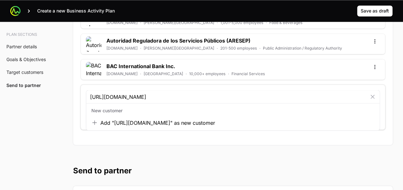
type input "[URL][DOMAIN_NAME]"
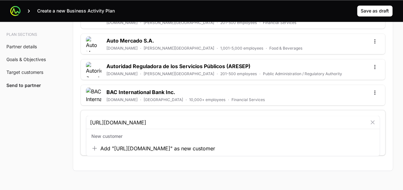
scroll to position [1752, 0]
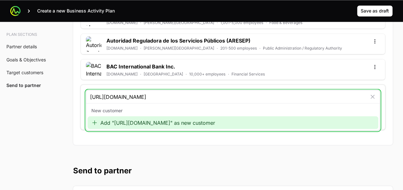
click at [138, 126] on div "Add "[URL][DOMAIN_NAME]" as new customer" at bounding box center [232, 122] width 290 height 13
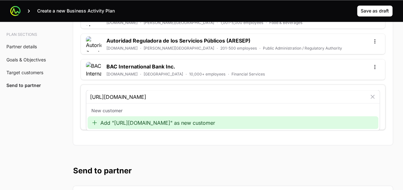
scroll to position [0, 0]
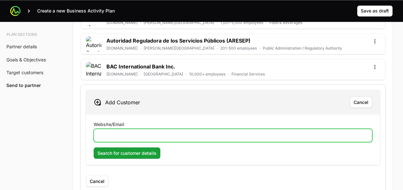
click at [116, 132] on input "Website/Email" at bounding box center [233, 136] width 270 height 8
paste input "[URL][DOMAIN_NAME]"
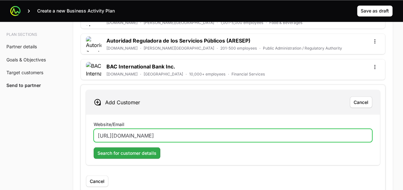
type input "[URL][DOMAIN_NAME]"
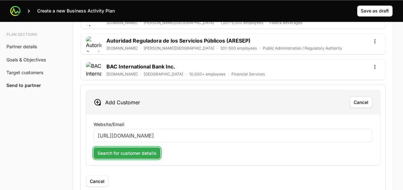
click at [118, 149] on span "Search for customer details" at bounding box center [126, 153] width 59 height 8
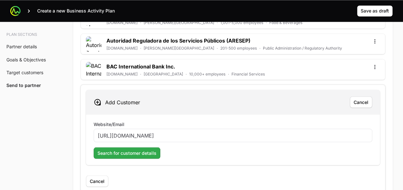
scroll to position [0, 0]
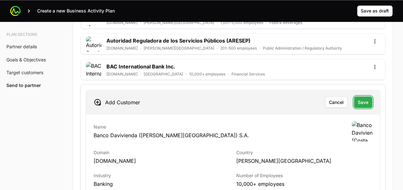
click at [358, 99] on span "Save" at bounding box center [362, 102] width 11 height 8
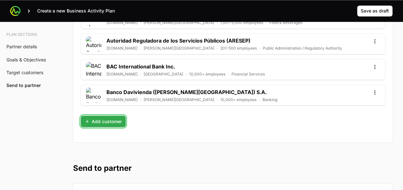
click at [106, 118] on span "Add customer" at bounding box center [103, 122] width 37 height 8
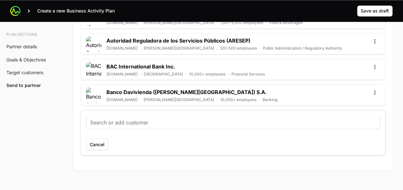
type input "[URL][DOMAIN_NAME]"
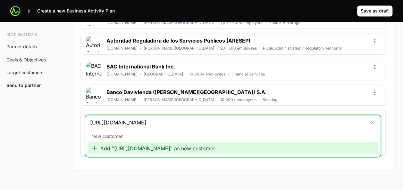
click at [123, 148] on div "Add "[URL][DOMAIN_NAME]" as new customer" at bounding box center [232, 148] width 290 height 13
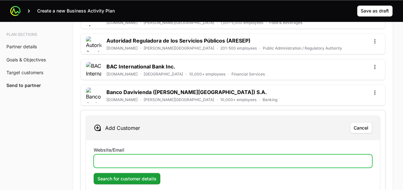
click at [117, 157] on input "Website/Email" at bounding box center [233, 161] width 270 height 8
paste input "[URL][DOMAIN_NAME]"
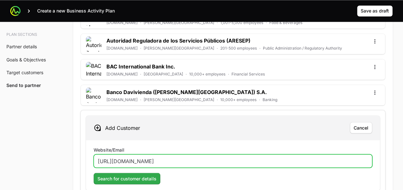
type input "[URL][DOMAIN_NAME]"
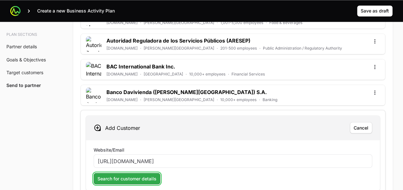
click at [122, 175] on span "Search for customer details" at bounding box center [126, 179] width 59 height 8
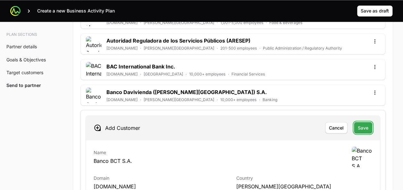
click at [360, 124] on span "Save" at bounding box center [362, 128] width 11 height 8
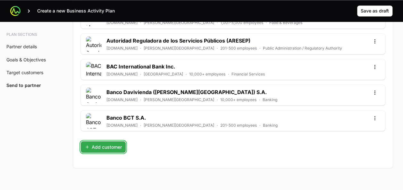
click at [94, 143] on span "Add customer" at bounding box center [103, 147] width 37 height 8
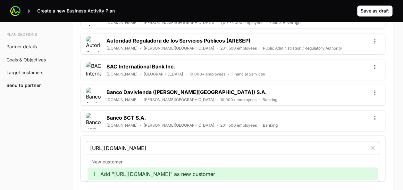
type input "[URL][DOMAIN_NAME]"
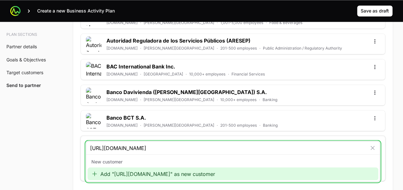
click at [124, 170] on div "Add "[URL][DOMAIN_NAME]" as new customer" at bounding box center [232, 173] width 290 height 13
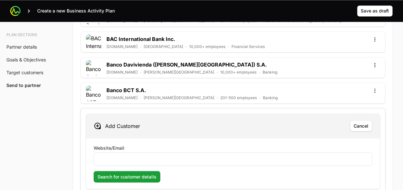
scroll to position [1780, 0]
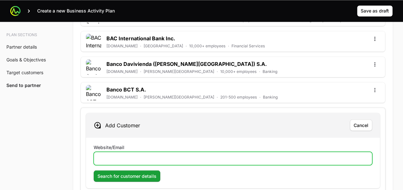
click at [143, 155] on input "Website/Email" at bounding box center [233, 159] width 270 height 8
paste input "[URL][DOMAIN_NAME]"
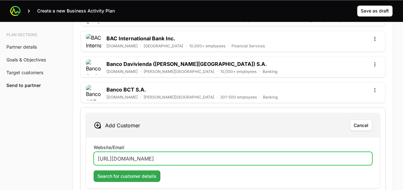
type input "[URL][DOMAIN_NAME]"
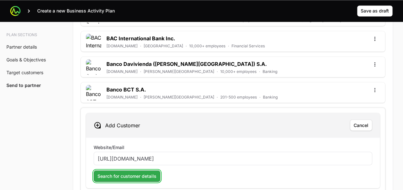
click at [137, 172] on span "Search for customer details" at bounding box center [126, 176] width 59 height 8
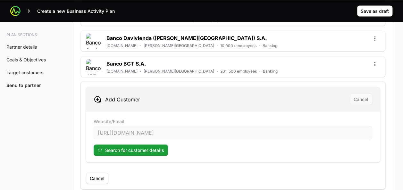
scroll to position [1806, 0]
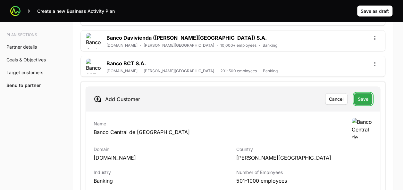
click at [359, 95] on span "Save" at bounding box center [362, 99] width 11 height 8
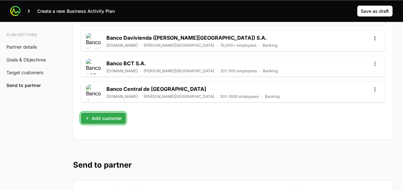
click at [110, 114] on span "Add customer" at bounding box center [103, 118] width 37 height 8
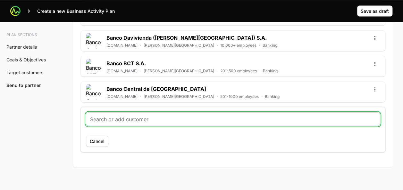
paste input "[URL][DOMAIN_NAME]"
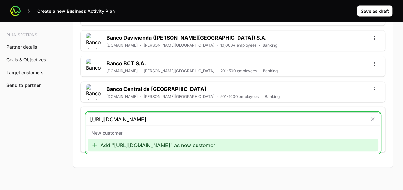
type input "[URL][DOMAIN_NAME]"
click at [140, 139] on div "Add "[URL][DOMAIN_NAME]" as new customer" at bounding box center [232, 145] width 290 height 13
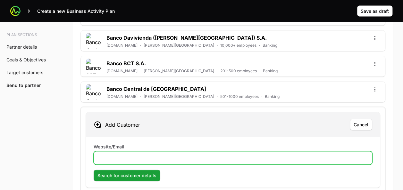
click at [111, 154] on input "Website/Email" at bounding box center [233, 158] width 270 height 8
paste input "[URL][DOMAIN_NAME]"
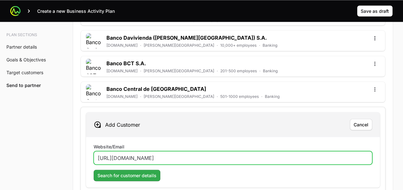
type input "[URL][DOMAIN_NAME]"
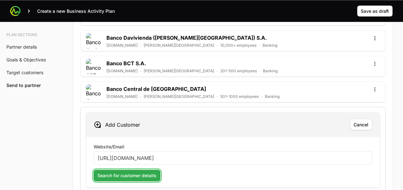
click at [116, 172] on span "Search for customer details" at bounding box center [126, 176] width 59 height 8
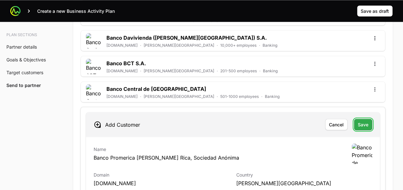
click at [366, 121] on span "Save" at bounding box center [362, 125] width 11 height 8
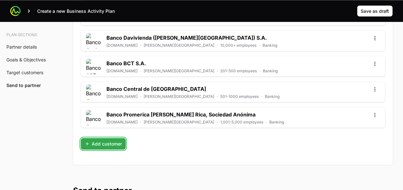
click at [98, 140] on span "Add customer" at bounding box center [103, 144] width 37 height 8
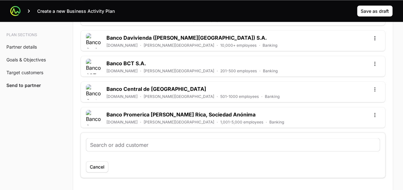
click at [112, 141] on input "text" at bounding box center [232, 145] width 285 height 8
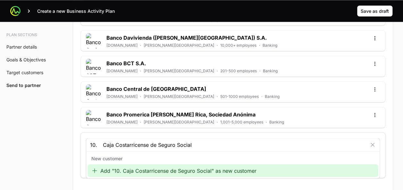
scroll to position [1825, 0]
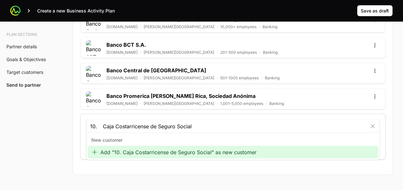
type input "10. Caja Costarricense de Seguro Social"
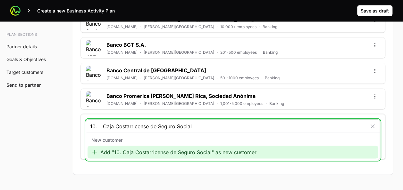
click at [141, 152] on div "Add "10. Caja Costarricense de Seguro Social" as new customer" at bounding box center [232, 152] width 290 height 13
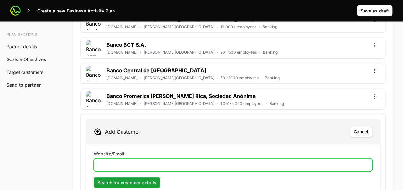
click at [102, 161] on input "Website/Email" at bounding box center [233, 165] width 270 height 8
paste input "[URL][DOMAIN_NAME]"
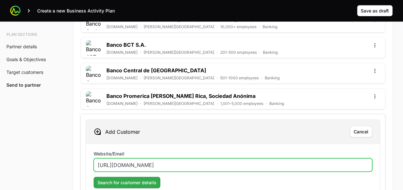
type input "[URL][DOMAIN_NAME]"
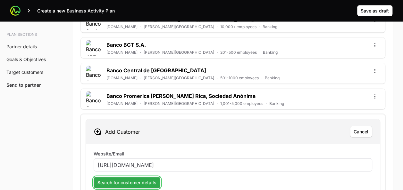
click at [124, 179] on span "Search for customer details" at bounding box center [126, 183] width 59 height 8
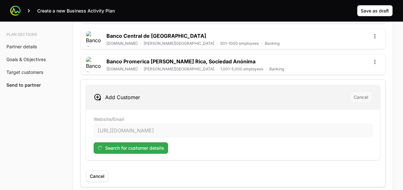
scroll to position [1859, 0]
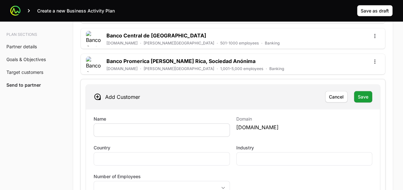
click at [97, 124] on div at bounding box center [162, 130] width 136 height 13
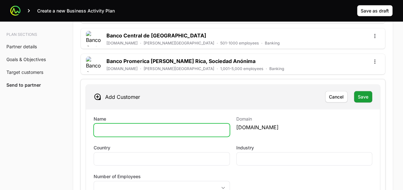
click at [118, 127] on input "Name" at bounding box center [162, 131] width 128 height 8
type input "c"
type input "Consejo de Seguridad Vial"
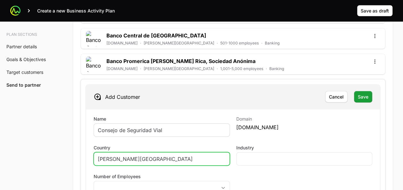
type input "[PERSON_NAME][GEOGRAPHIC_DATA]"
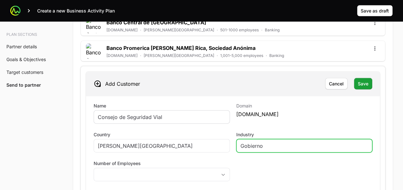
scroll to position [1873, 0]
type input "Gobierno"
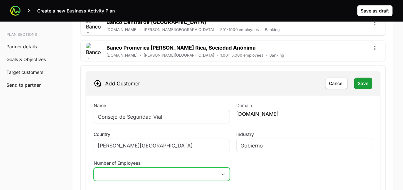
click at [126, 168] on button "placeholder" at bounding box center [161, 174] width 135 height 13
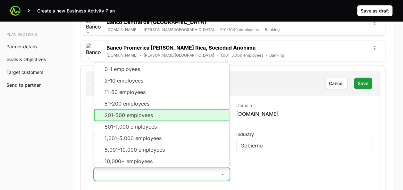
click at [144, 112] on li "201-500 employees" at bounding box center [161, 116] width 135 height 12
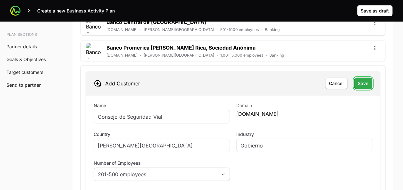
click at [363, 80] on span "Save" at bounding box center [362, 84] width 11 height 8
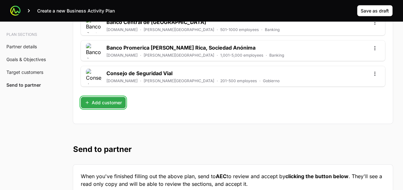
click at [103, 100] on span "Add customer" at bounding box center [103, 103] width 37 height 8
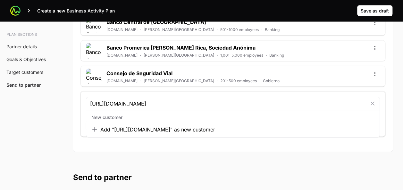
type input "[URL][DOMAIN_NAME]"
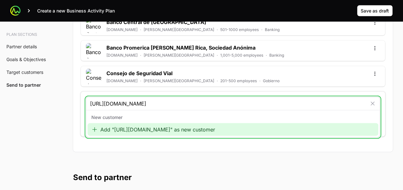
click at [122, 127] on div "Add "[URL][DOMAIN_NAME]" as new customer" at bounding box center [232, 129] width 290 height 13
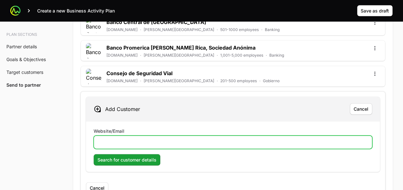
click at [110, 139] on input "Website/Email" at bounding box center [233, 143] width 270 height 8
paste input "[URL][DOMAIN_NAME]"
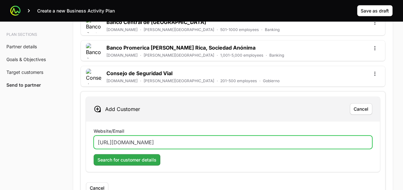
type input "[URL][DOMAIN_NAME]"
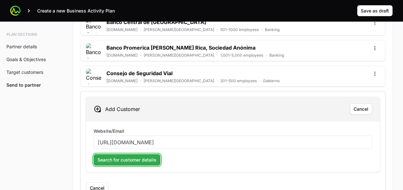
click at [126, 158] on button "Search for customer details" at bounding box center [127, 160] width 67 height 12
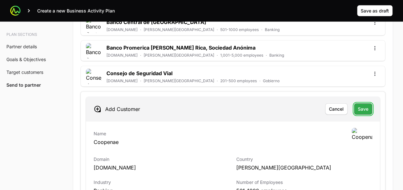
click at [363, 105] on span "Save" at bounding box center [362, 109] width 11 height 8
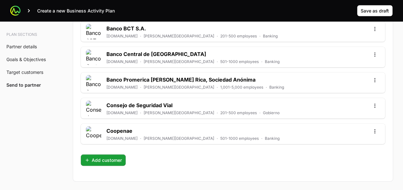
scroll to position [1960, 0]
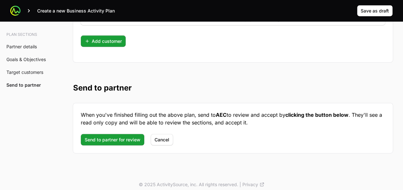
click at [99, 115] on p "When you've finished filling out the above plan, send to AEC to review and acce…" at bounding box center [233, 118] width 304 height 15
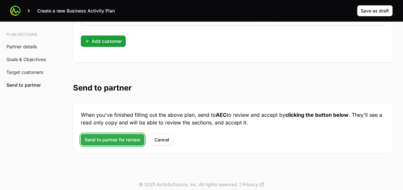
click at [100, 136] on span "Send to partner for review" at bounding box center [113, 140] width 56 height 8
